Goal: Check status

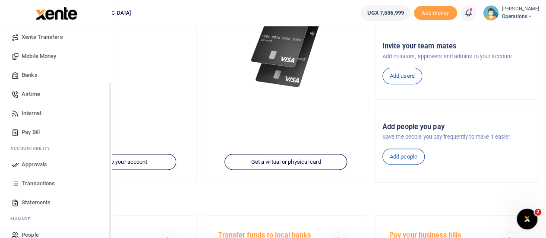
scroll to position [89, 0]
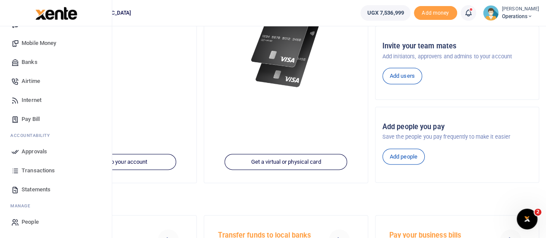
click at [38, 152] on span "Approvals" at bounding box center [34, 151] width 25 height 9
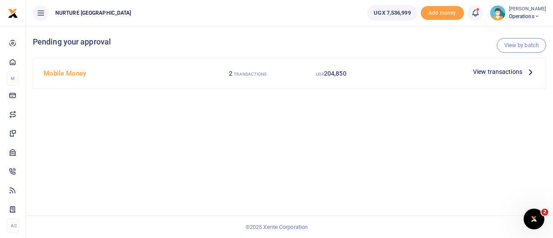
click at [489, 72] on span "View transactions" at bounding box center [497, 71] width 49 height 9
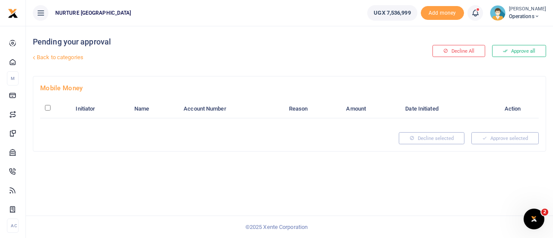
click at [539, 16] on icon at bounding box center [536, 16] width 5 height 6
click at [501, 63] on link "Logout" at bounding box center [506, 63] width 68 height 12
